Goal: Navigation & Orientation: Understand site structure

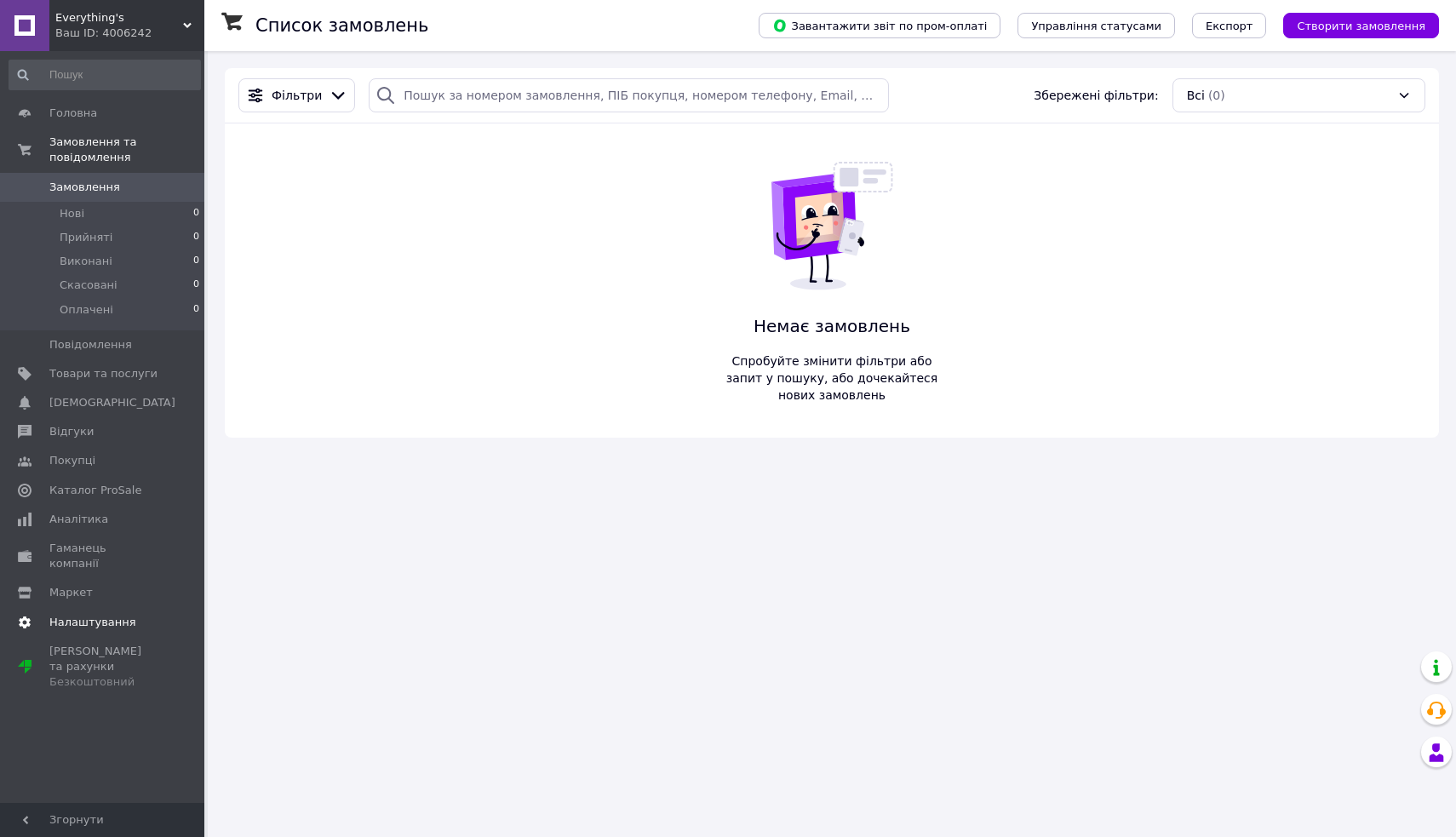
click at [97, 615] on span "Налаштування" at bounding box center [92, 622] width 87 height 16
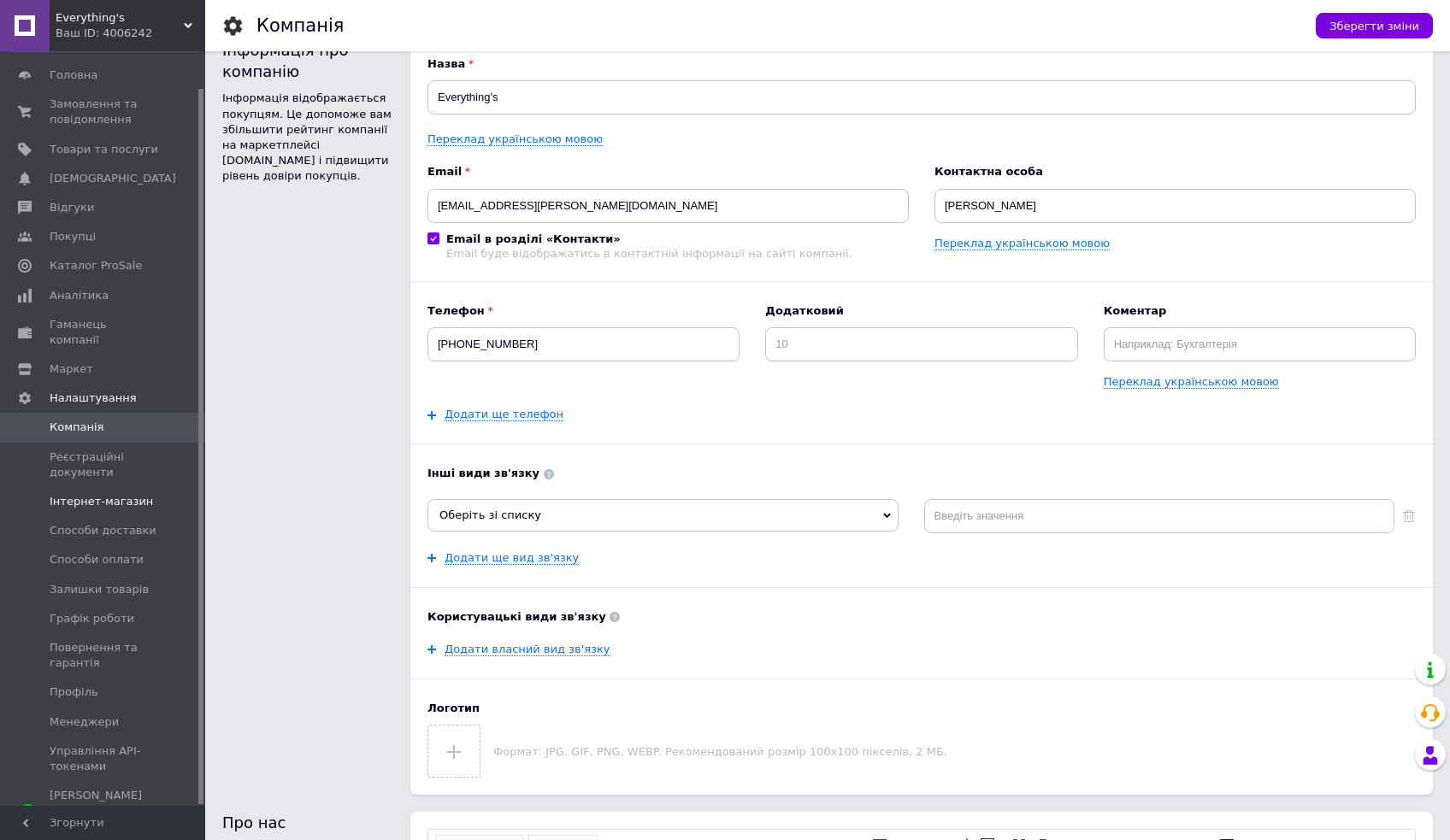
scroll to position [32, 0]
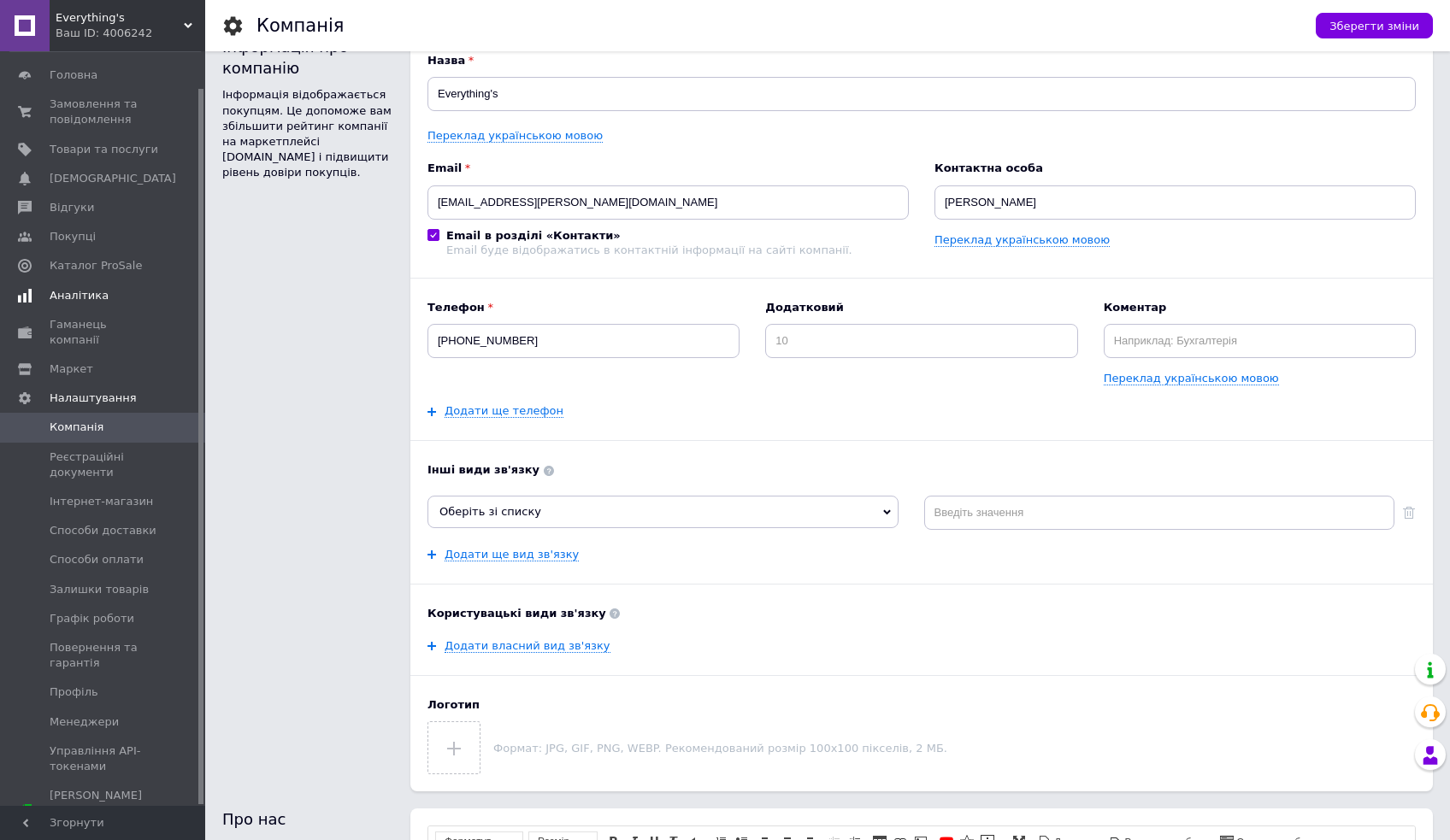
click at [95, 290] on span "Аналітика" at bounding box center [79, 296] width 59 height 16
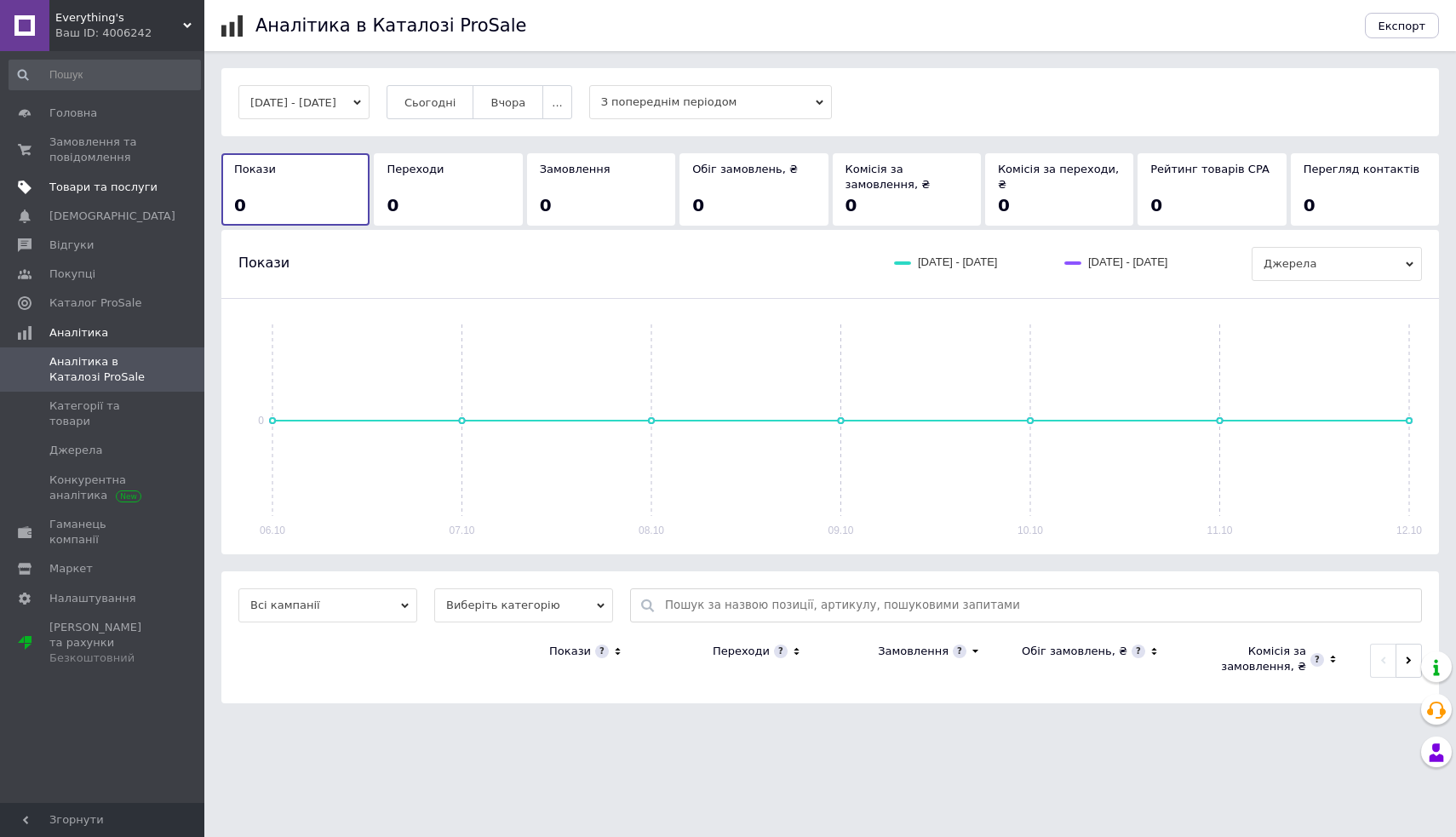
click at [94, 187] on span "Товари та послуги" at bounding box center [103, 187] width 108 height 16
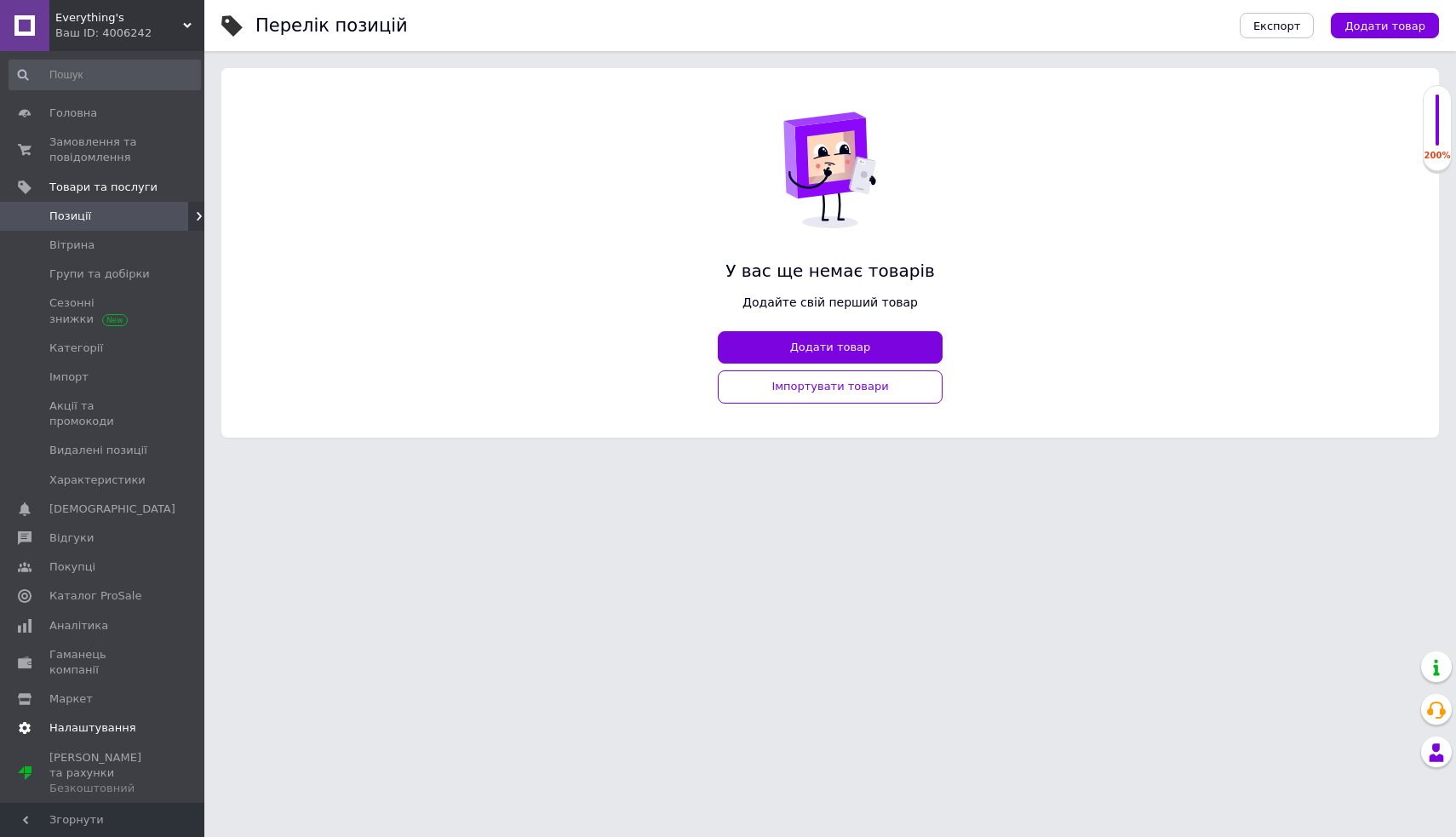
click at [64, 721] on span "Налаштування" at bounding box center [92, 728] width 87 height 16
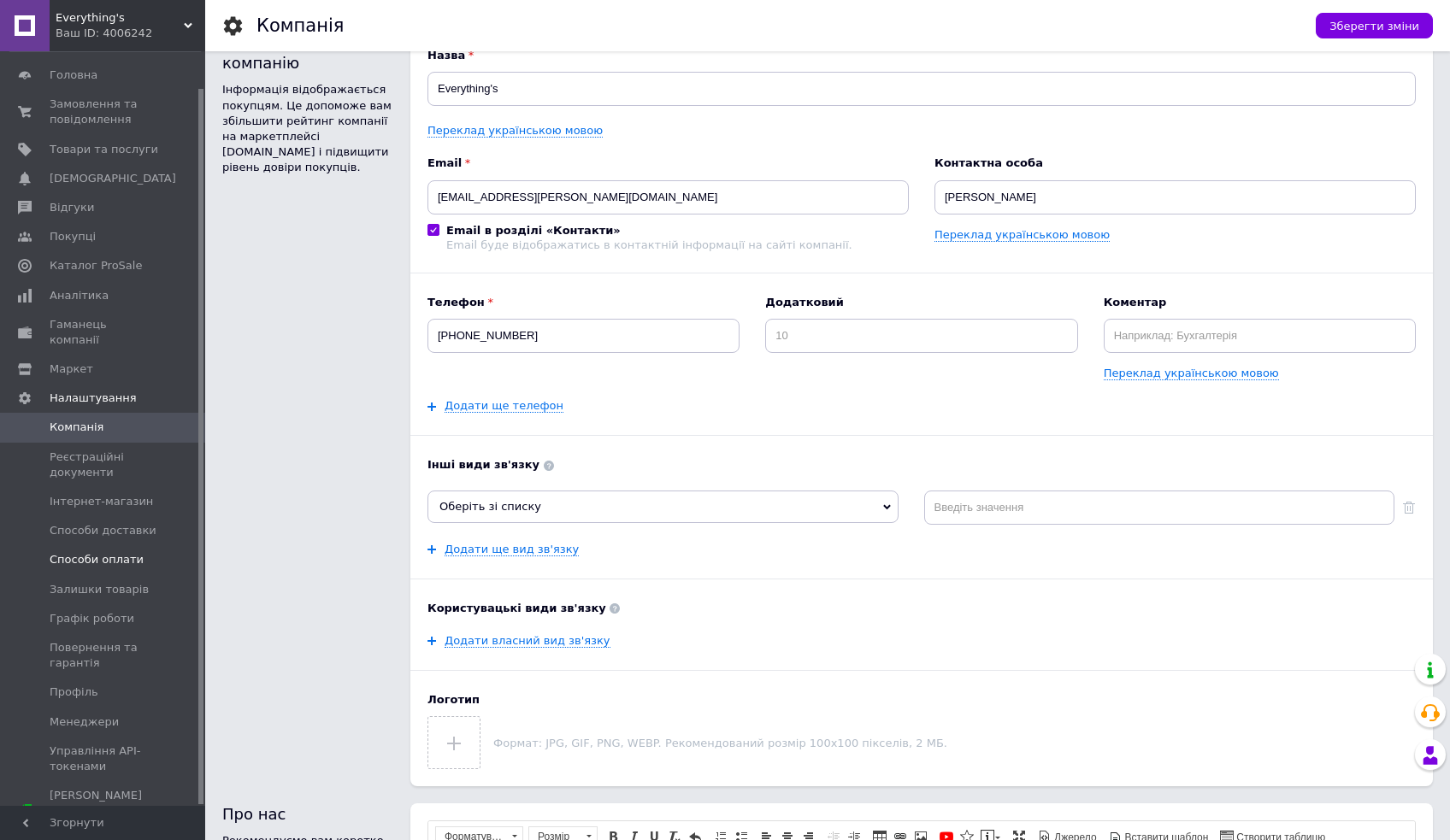
scroll to position [41, 0]
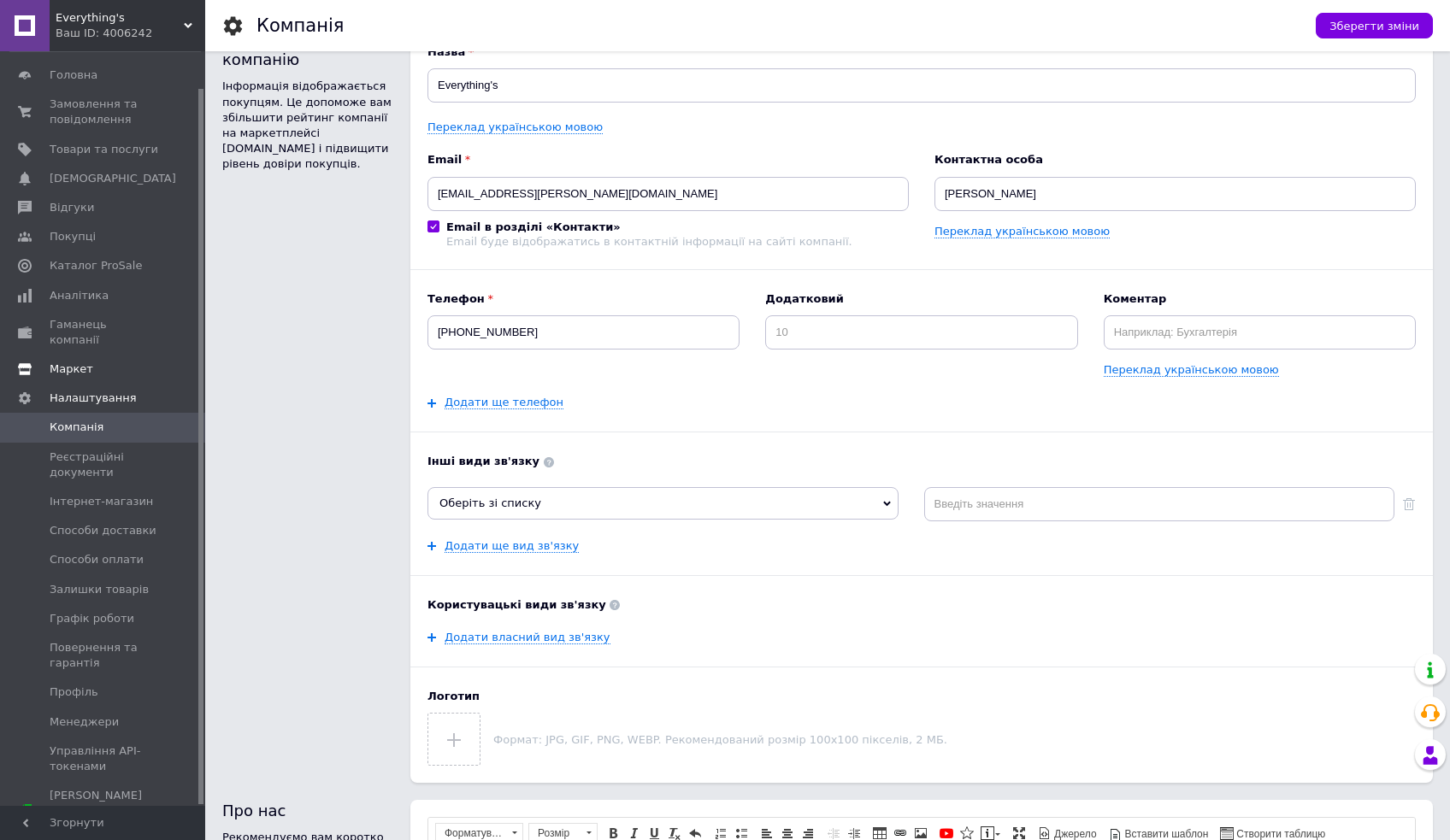
click at [79, 362] on span "Маркет" at bounding box center [71, 369] width 43 height 16
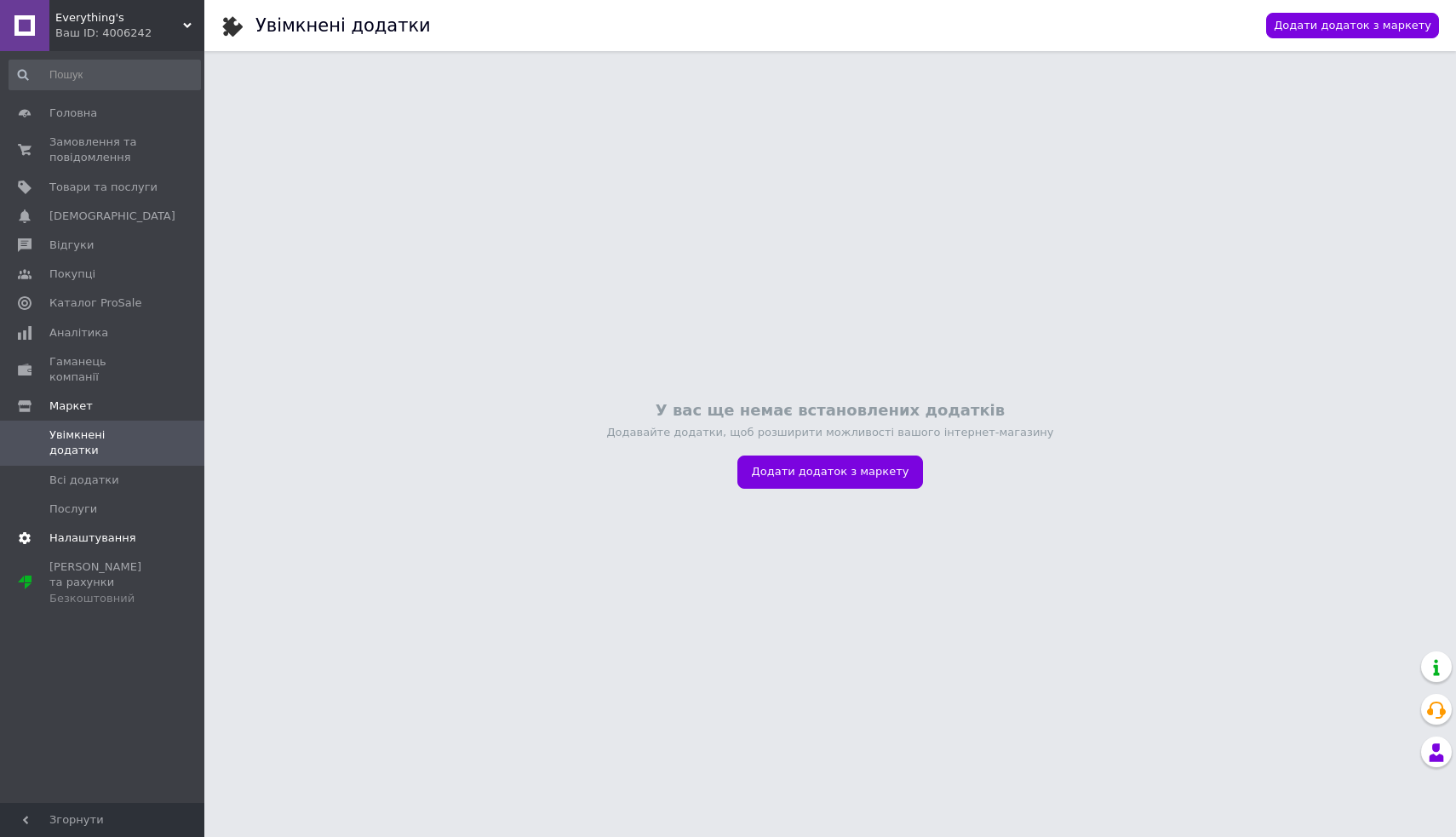
click at [61, 531] on span "Налаштування" at bounding box center [92, 538] width 87 height 16
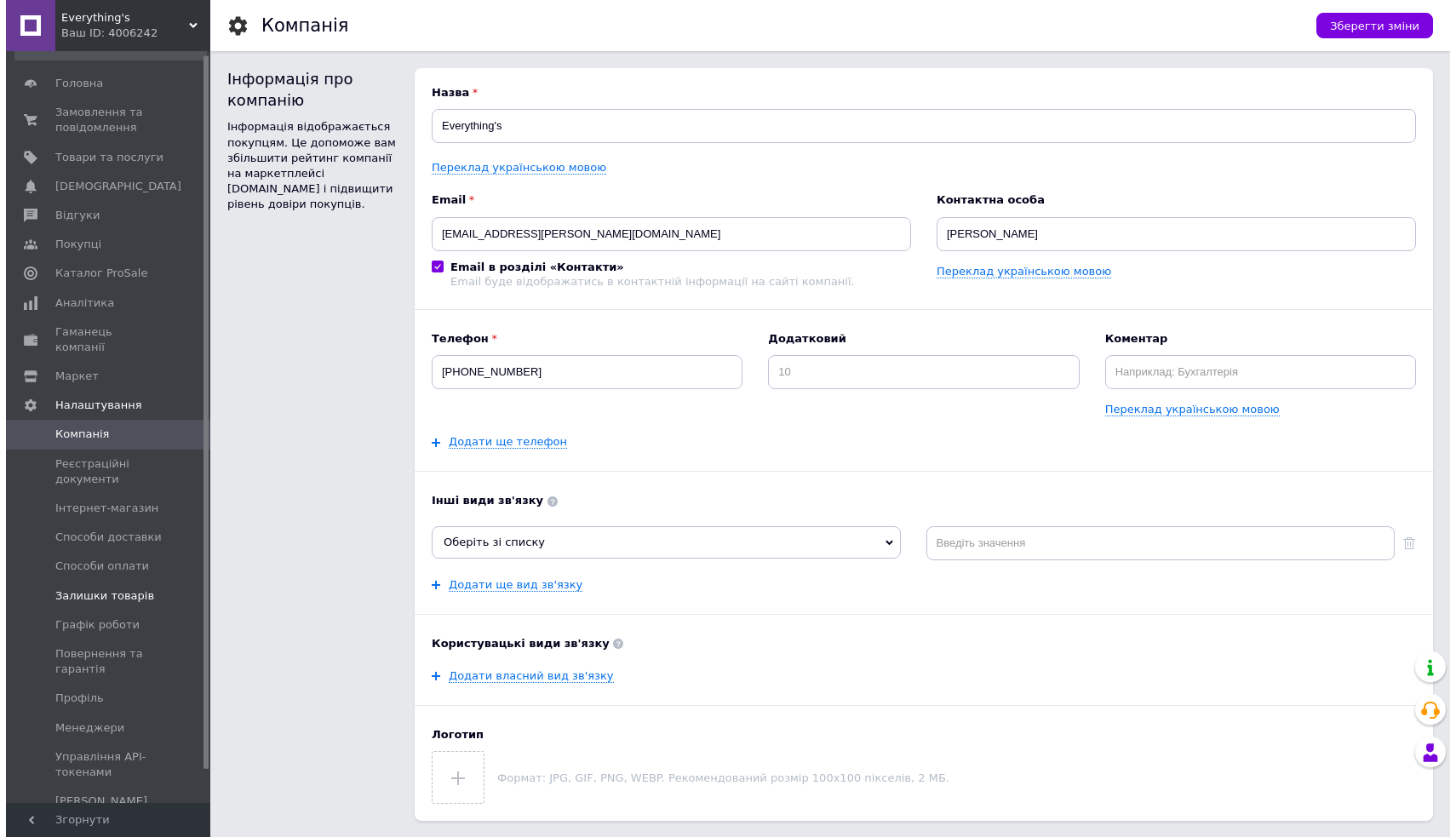
scroll to position [38, 0]
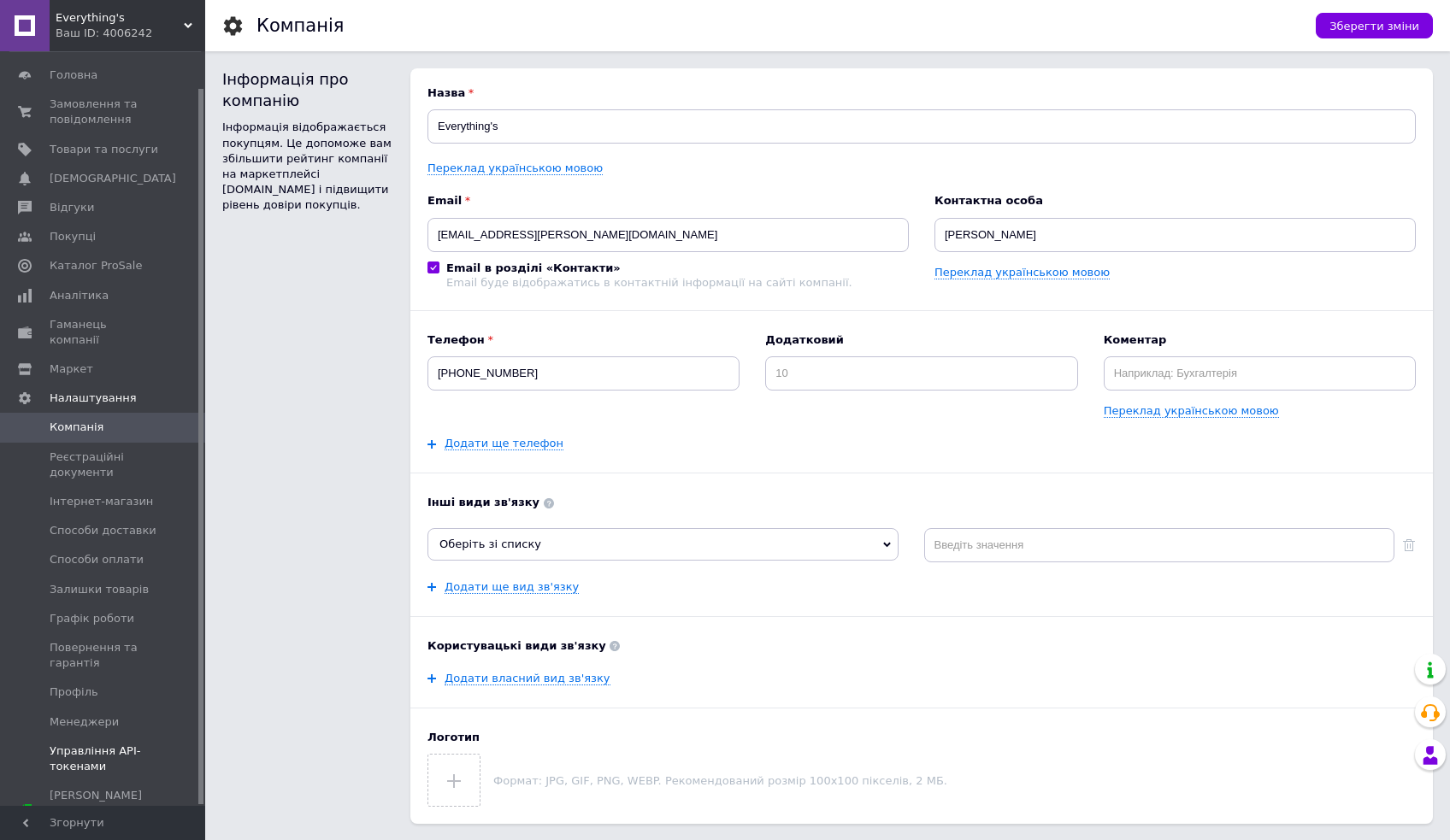
click at [101, 744] on span "Управління API-токенами" at bounding box center [104, 759] width 108 height 31
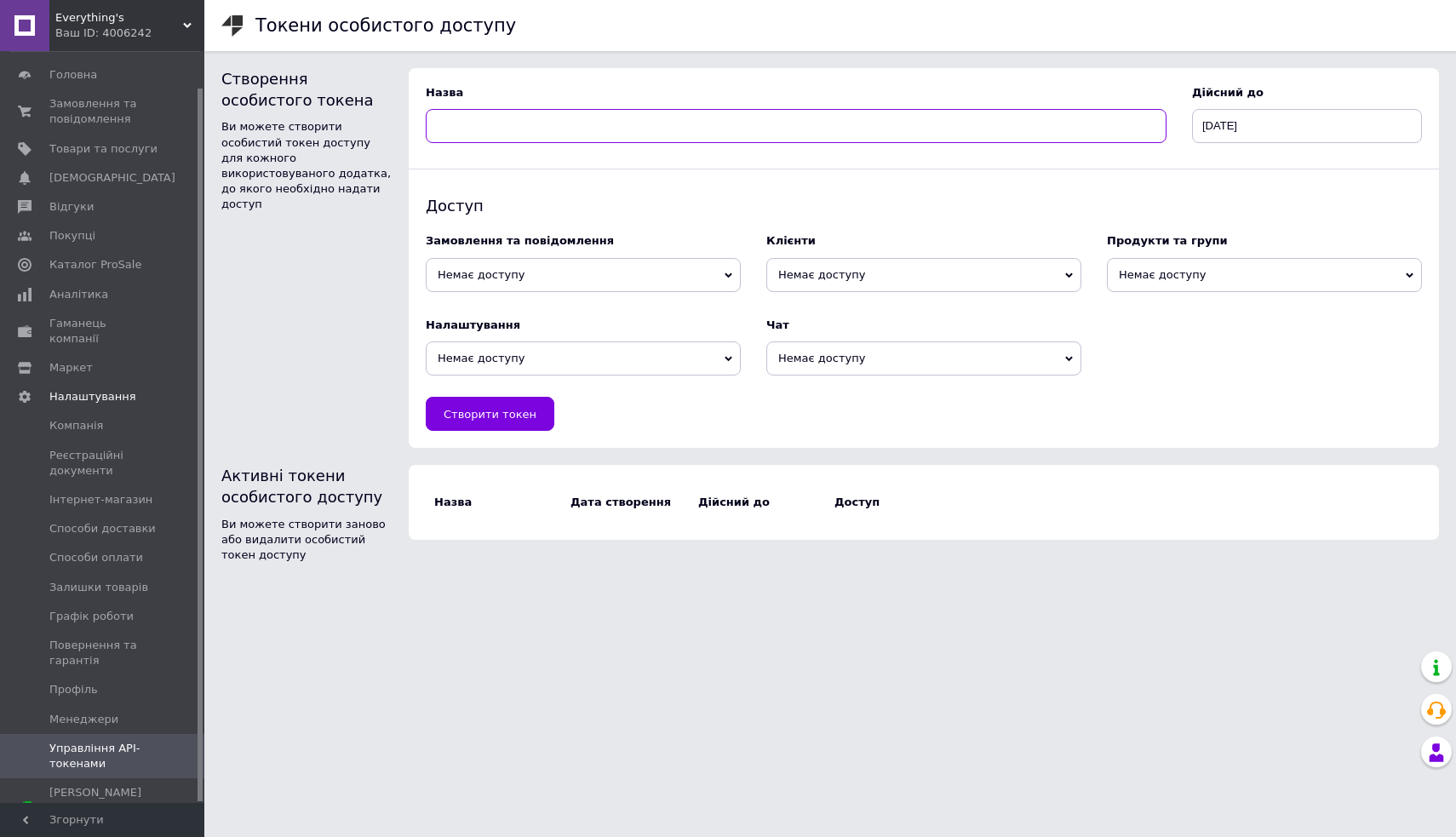
click at [468, 125] on input at bounding box center [796, 125] width 741 height 34
click at [73, 75] on span "Головна" at bounding box center [73, 75] width 48 height 16
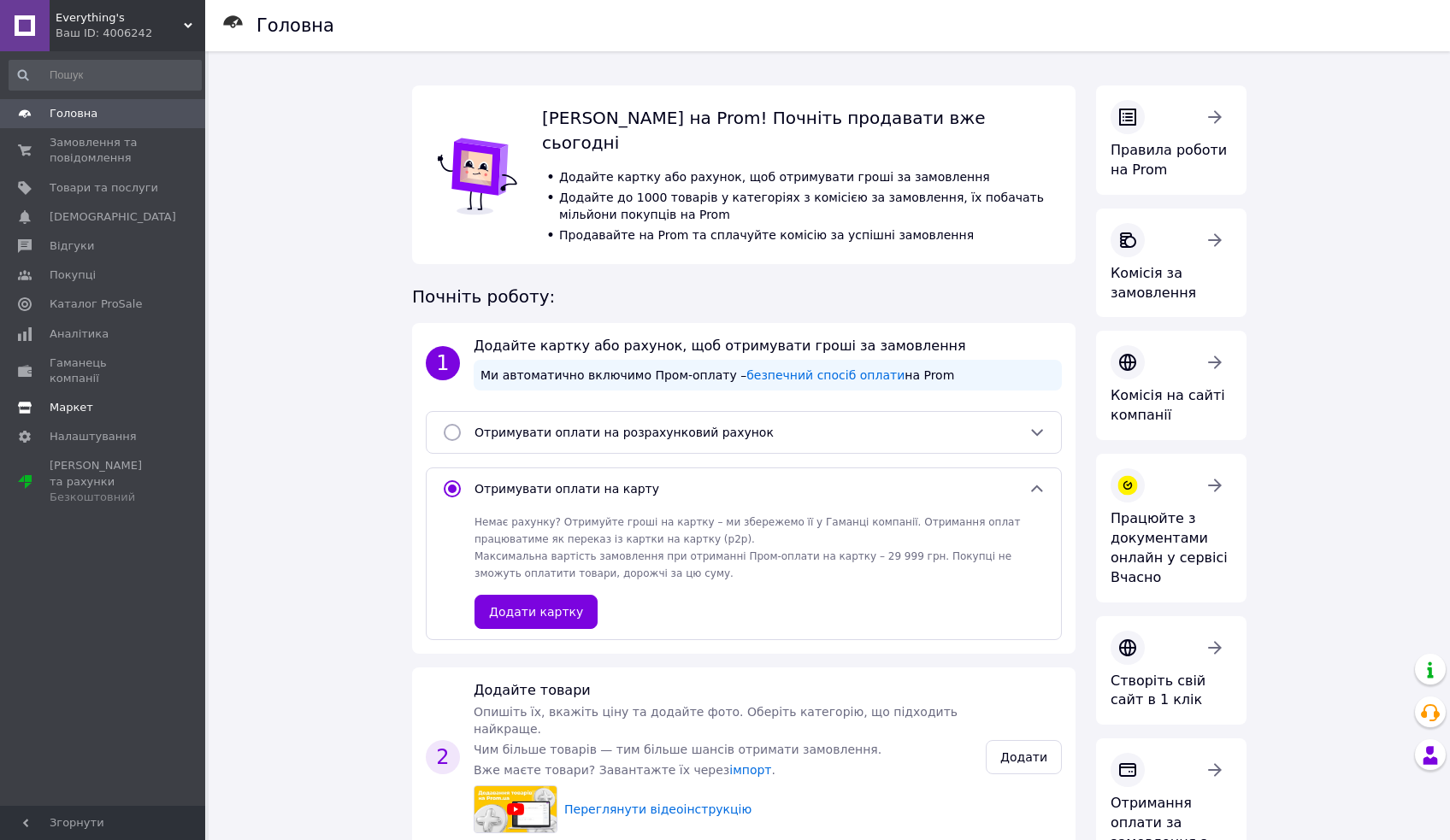
click at [98, 400] on span "Маркет" at bounding box center [104, 408] width 108 height 16
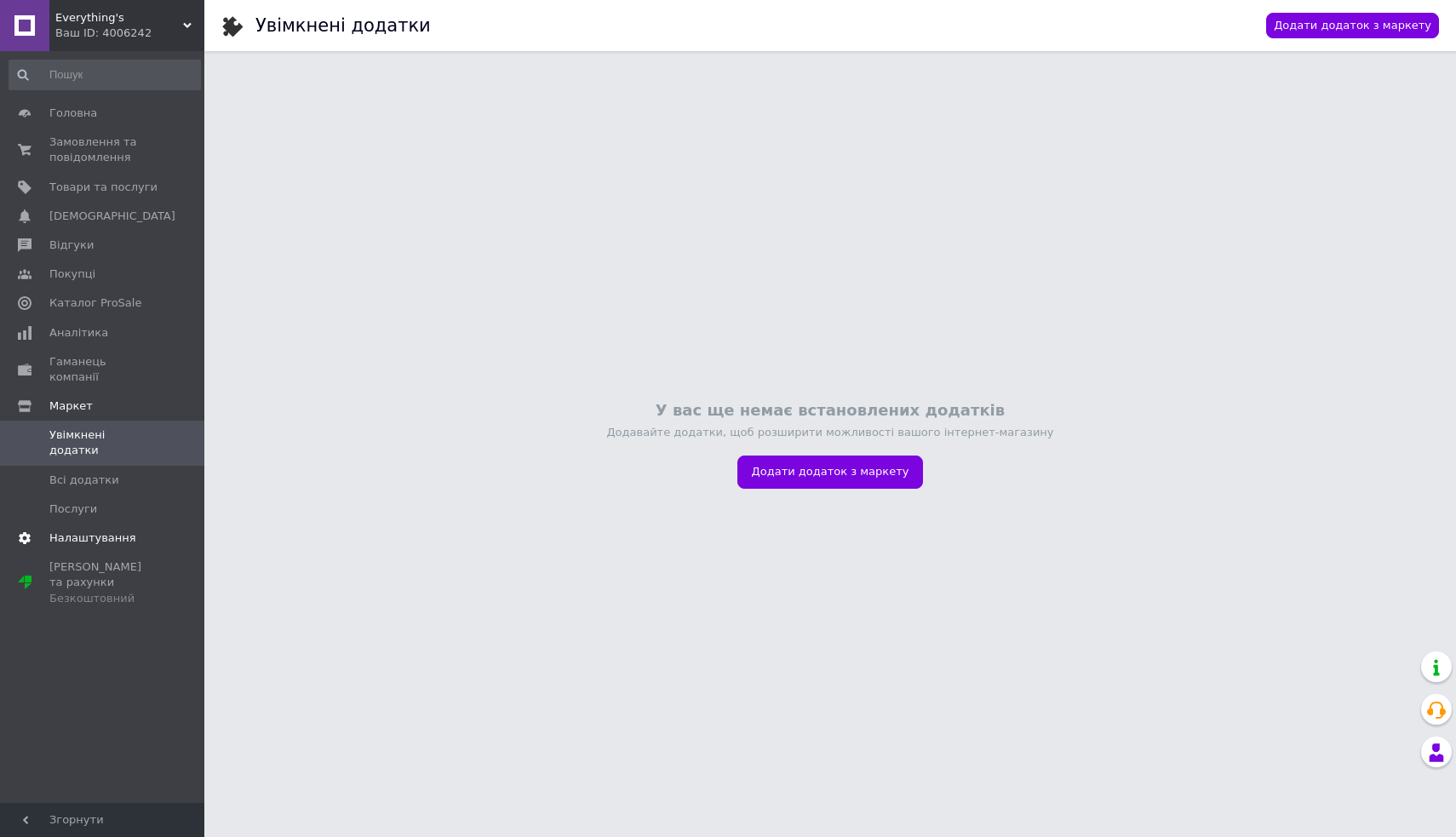
click at [77, 523] on link "Налаштування" at bounding box center [104, 538] width 209 height 29
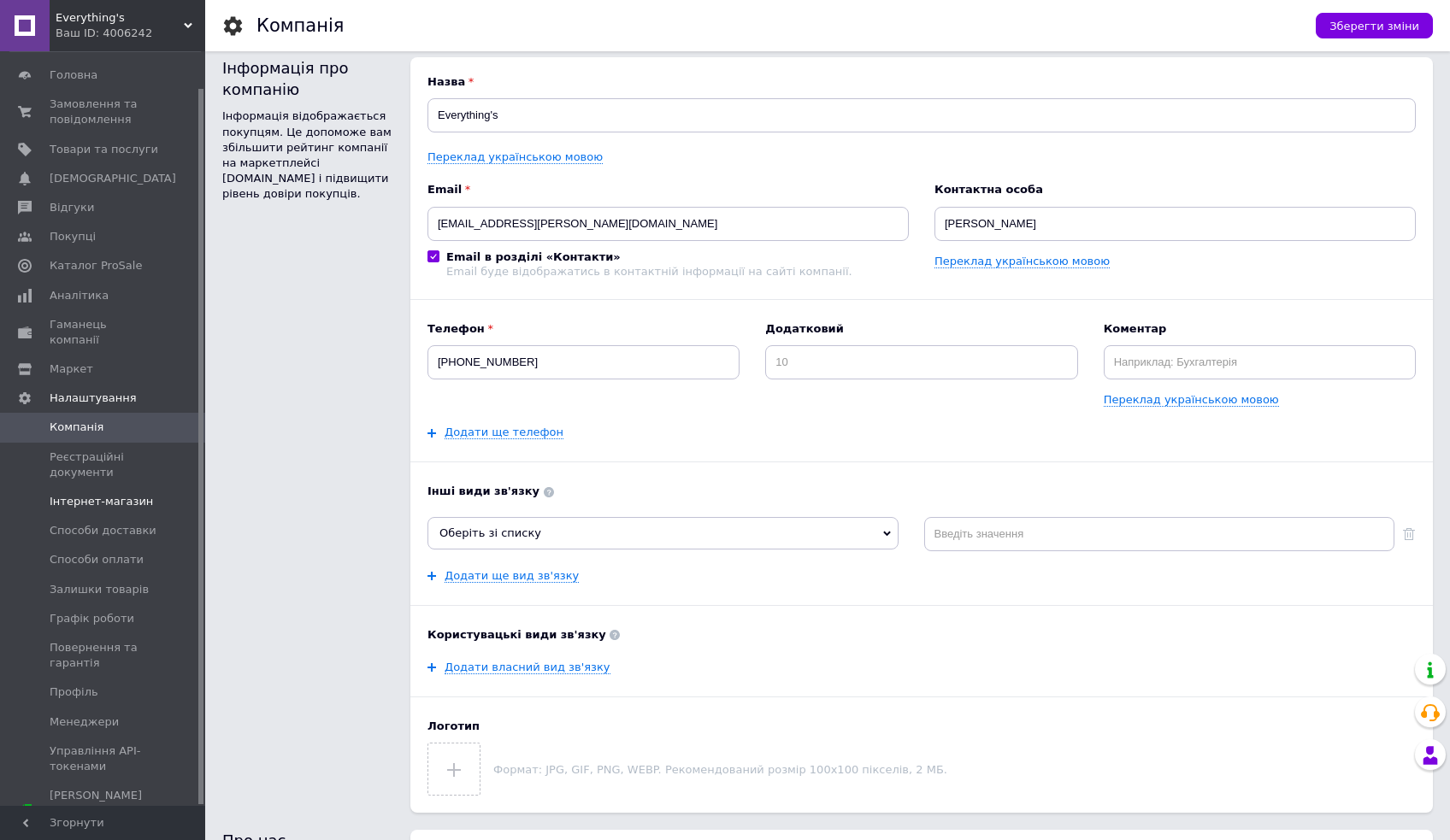
scroll to position [29, 0]
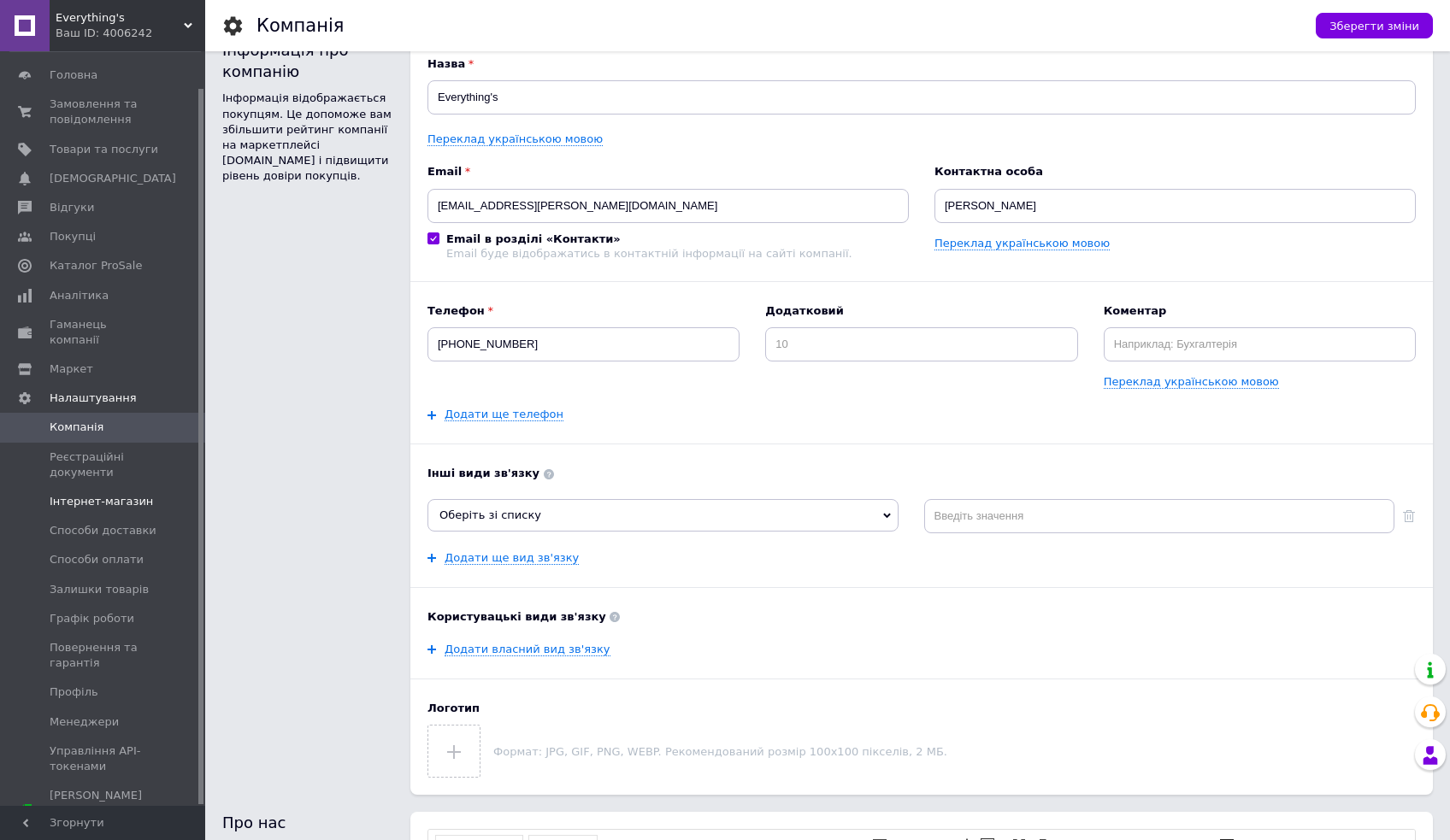
click at [104, 494] on span "Інтернет-магазин" at bounding box center [101, 501] width 104 height 16
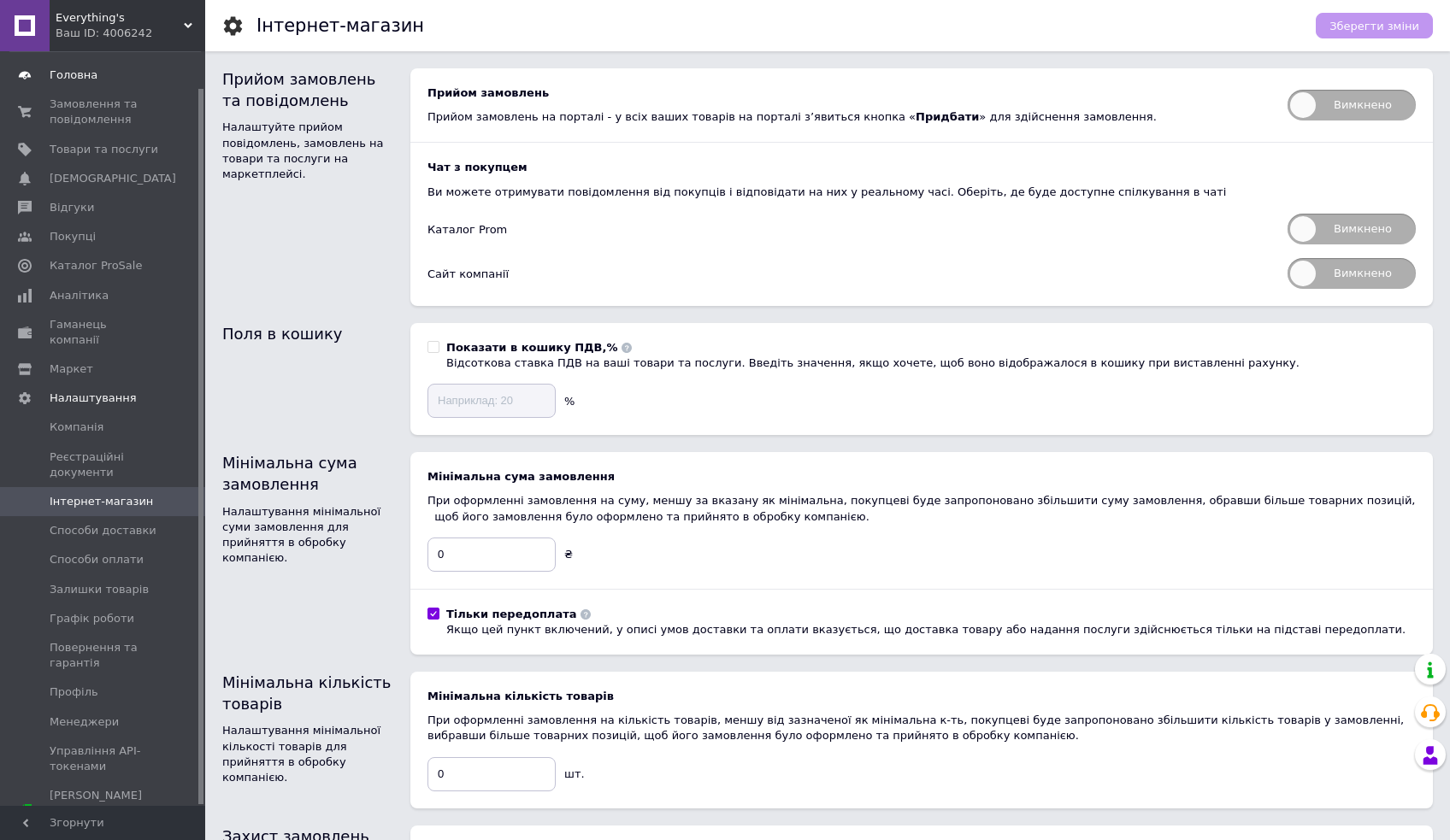
click at [37, 72] on span at bounding box center [25, 75] width 50 height 16
